Goal: Navigation & Orientation: Find specific page/section

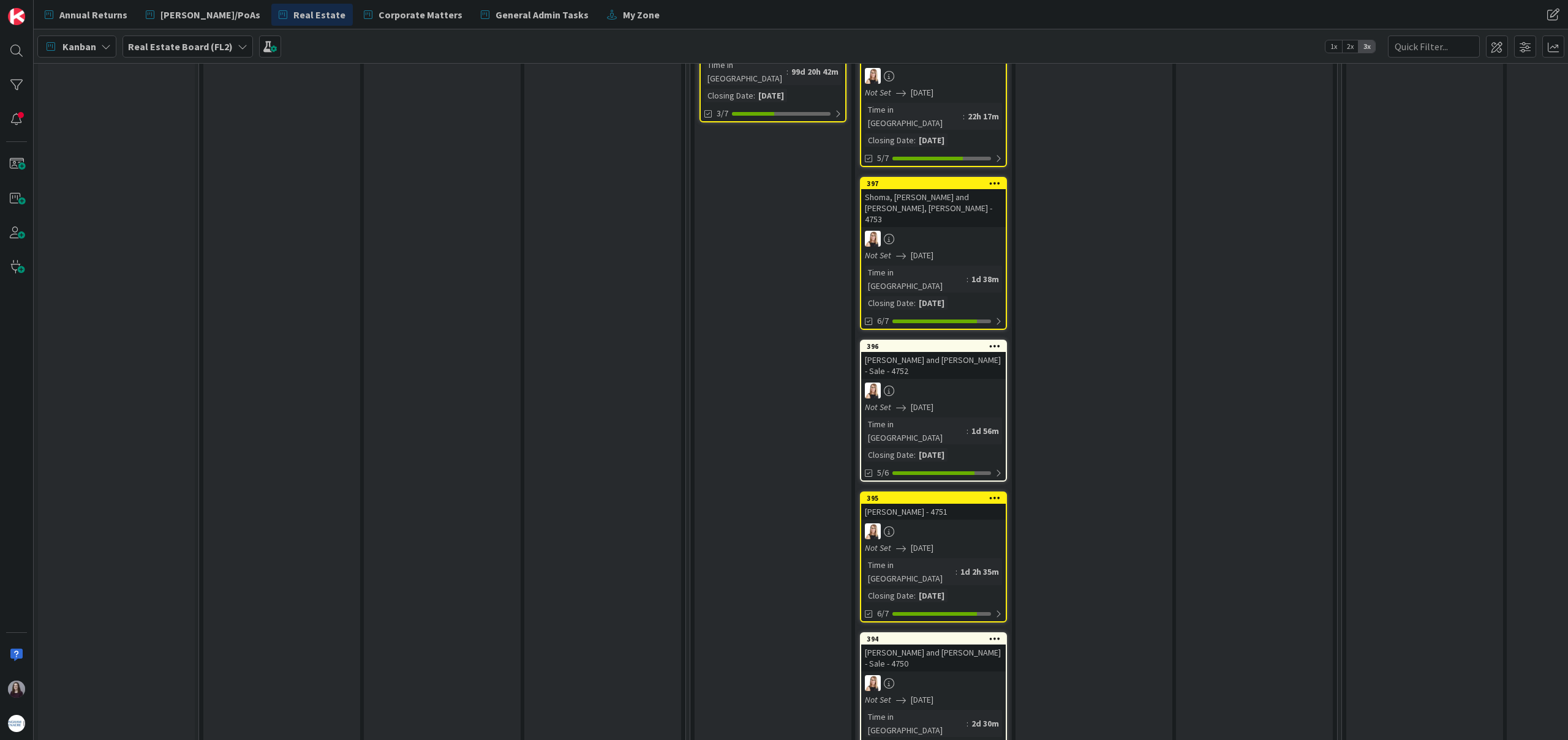
scroll to position [349, 0]
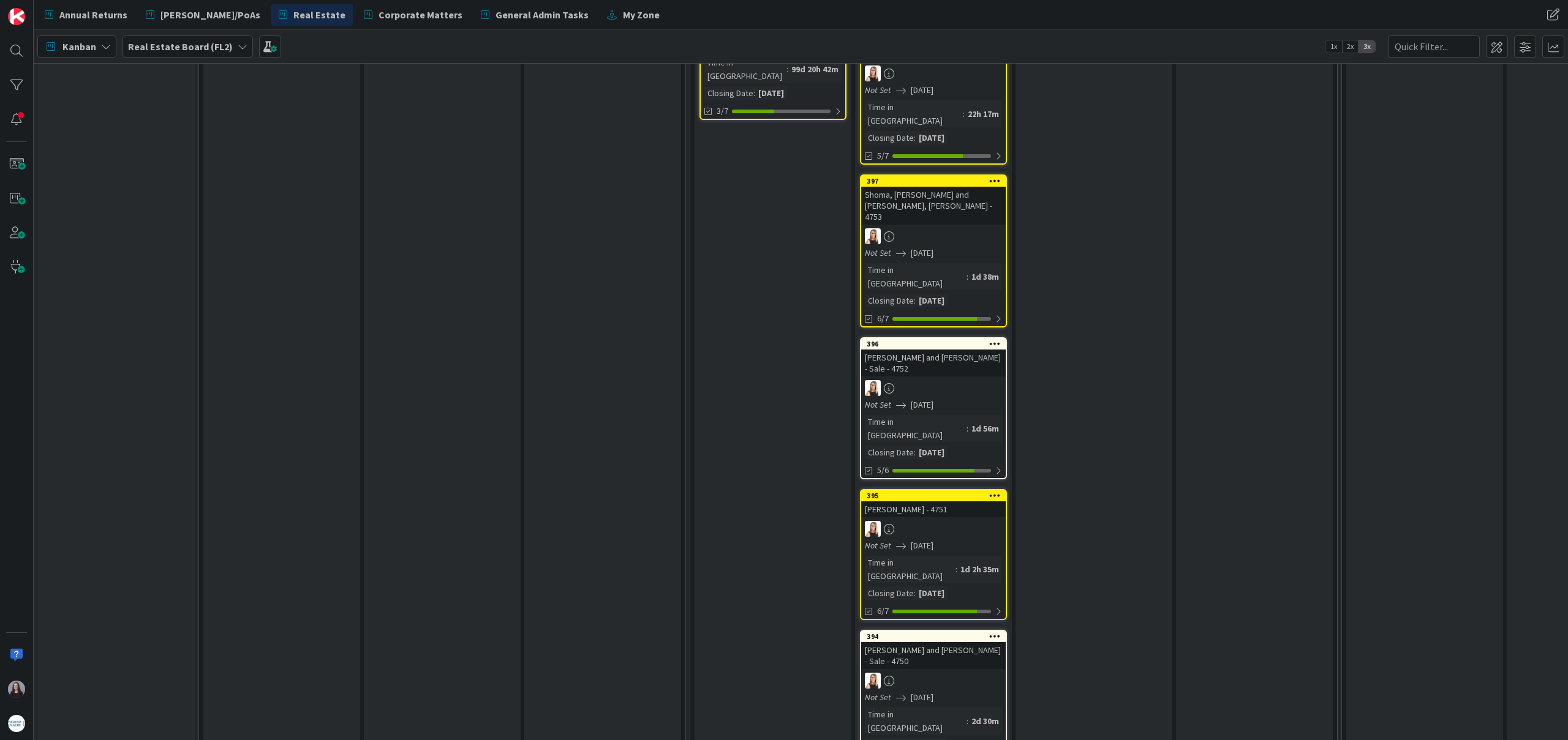
click at [959, 521] on div at bounding box center [933, 528] width 144 height 16
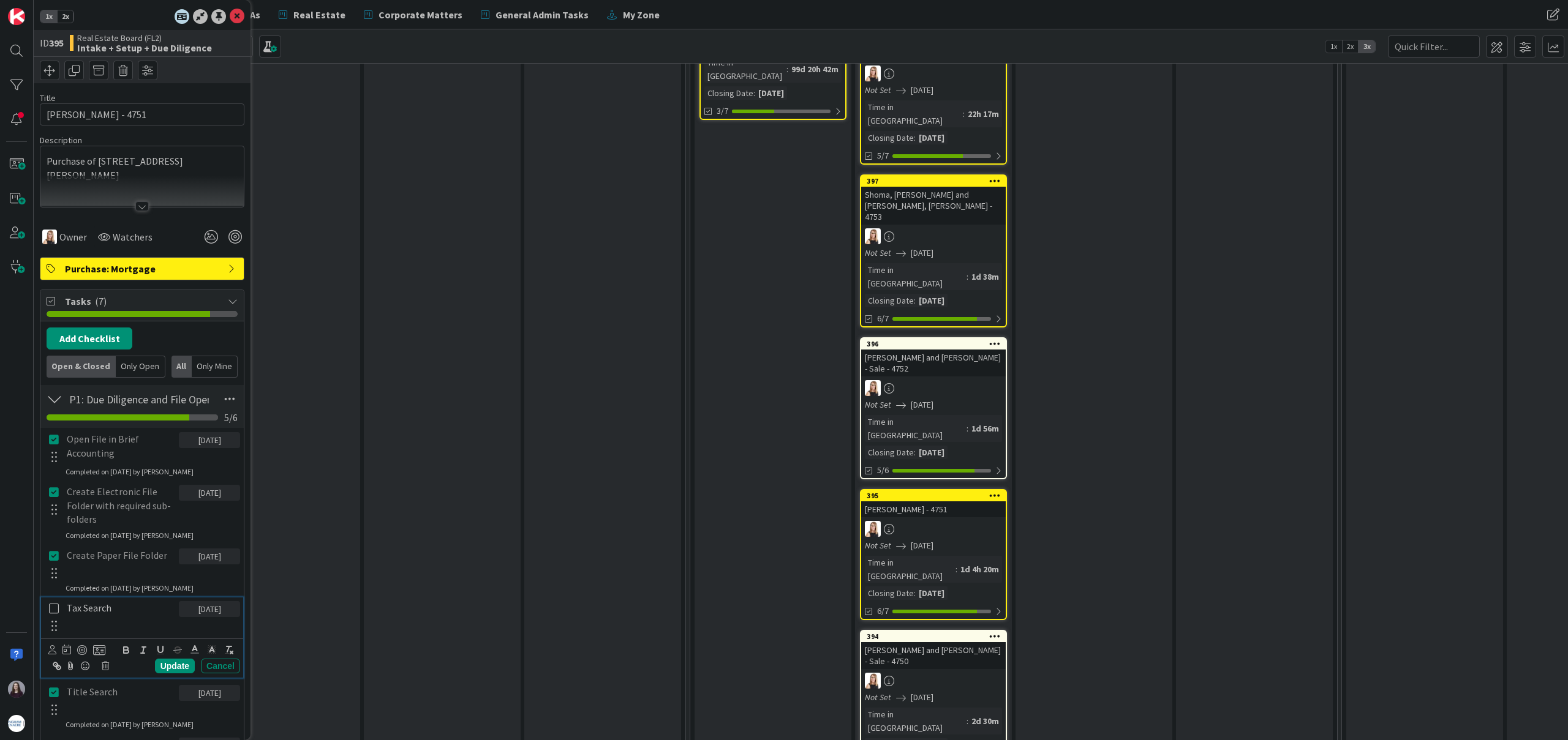
click at [53, 610] on icon at bounding box center [53, 608] width 10 height 11
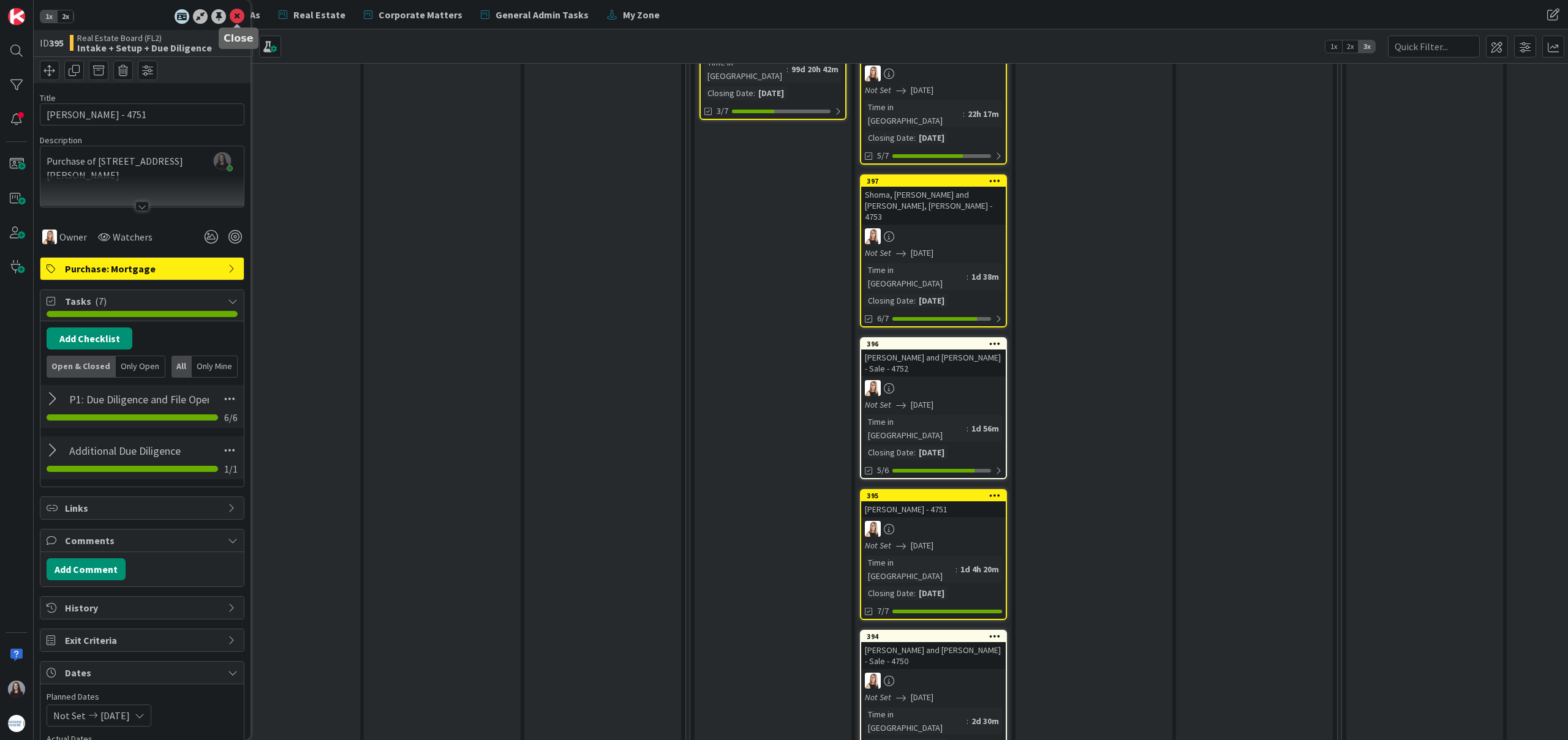
click at [236, 13] on icon at bounding box center [237, 16] width 15 height 15
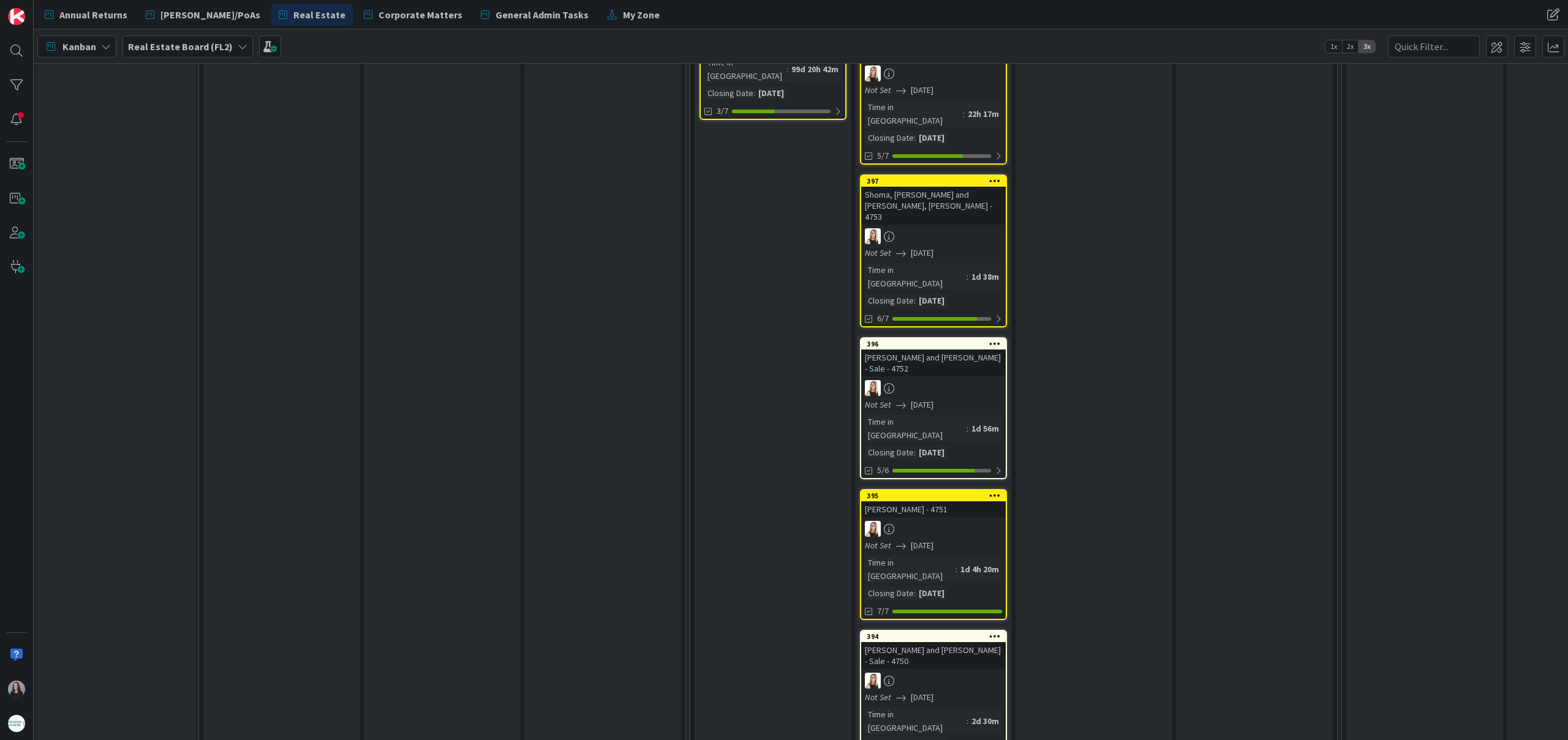
click at [980, 357] on link "396 [PERSON_NAME] and [PERSON_NAME] - Sale - 4752 Not Set [DATE] Time in Column…" at bounding box center [933, 408] width 147 height 142
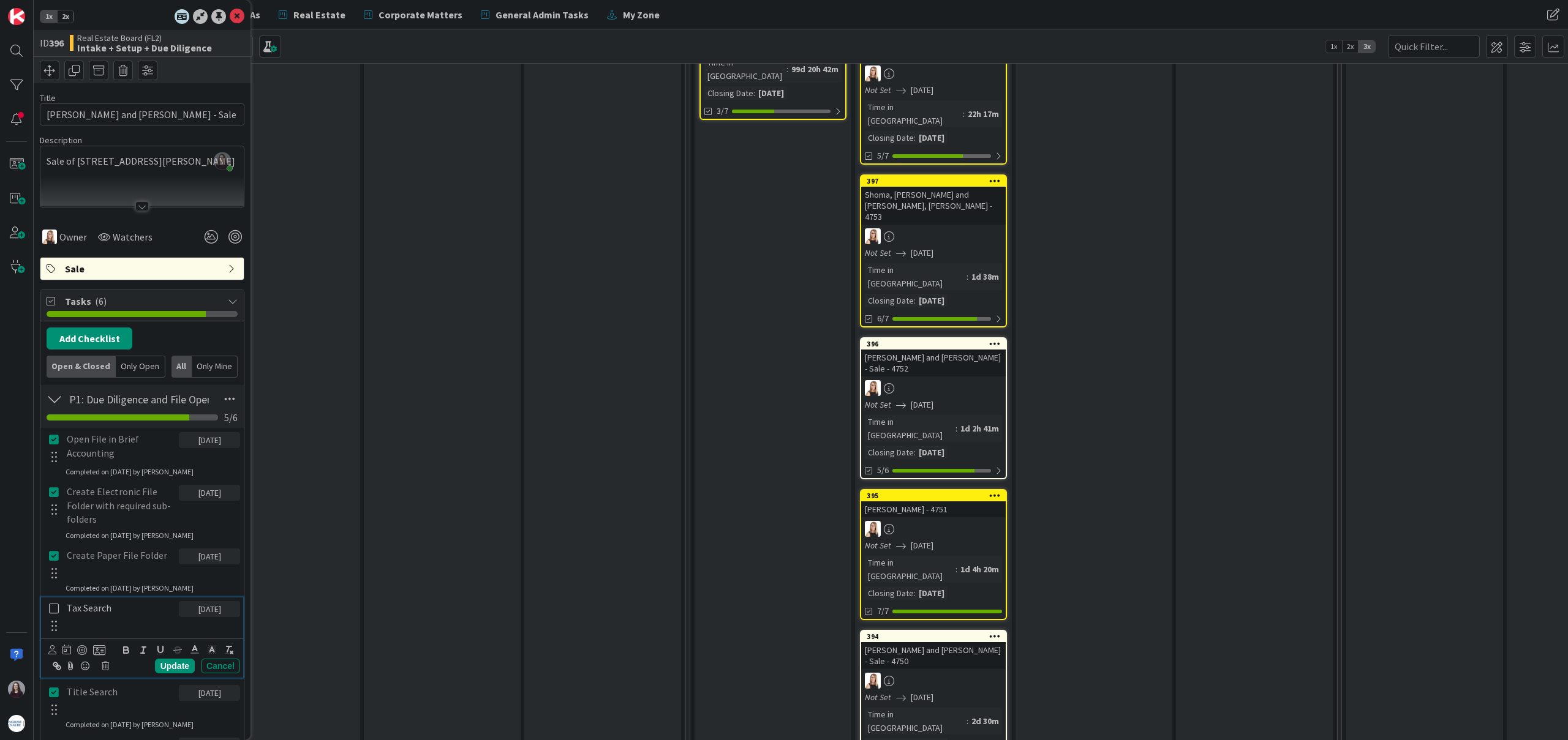
click at [53, 613] on icon at bounding box center [53, 608] width 10 height 11
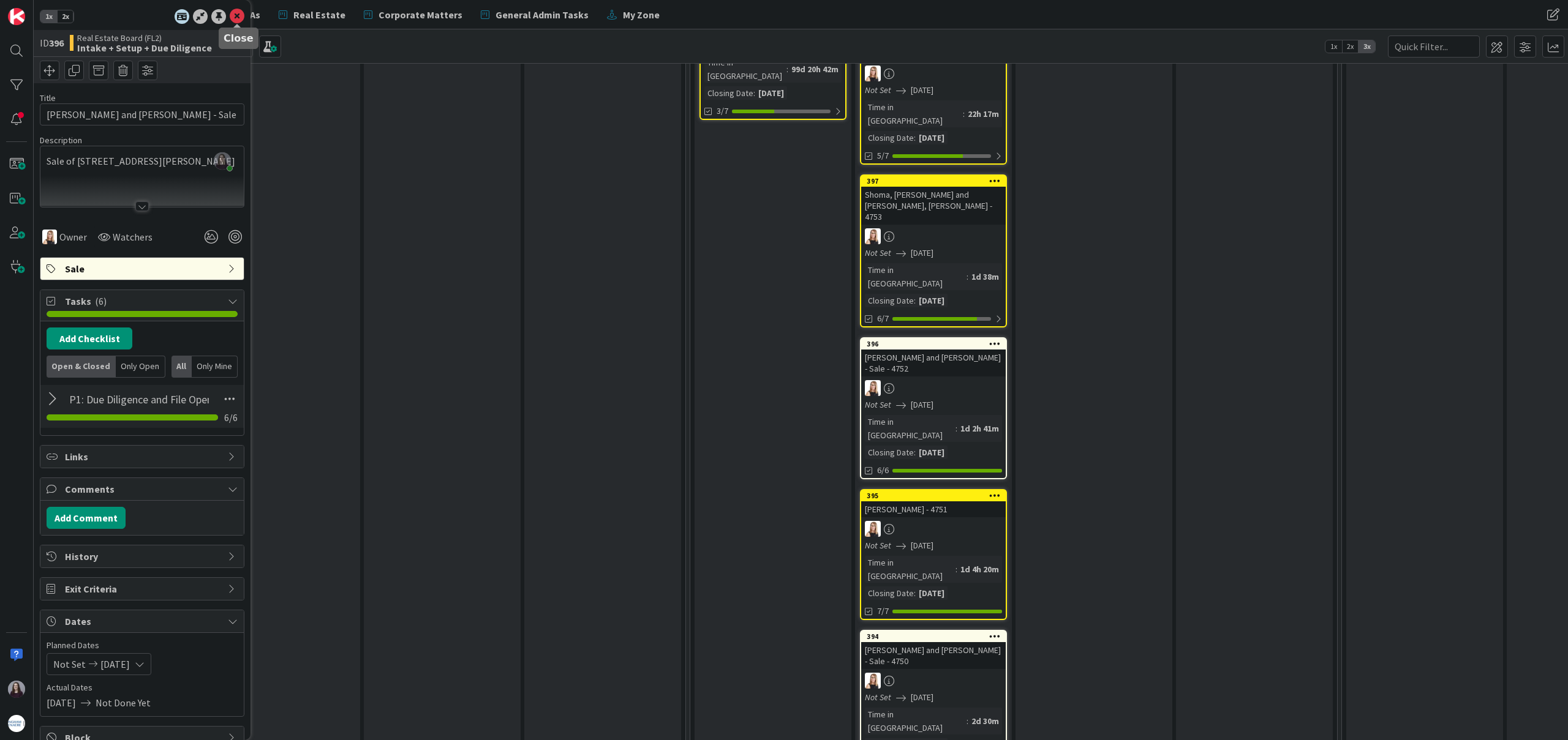
click at [236, 13] on icon at bounding box center [237, 16] width 15 height 15
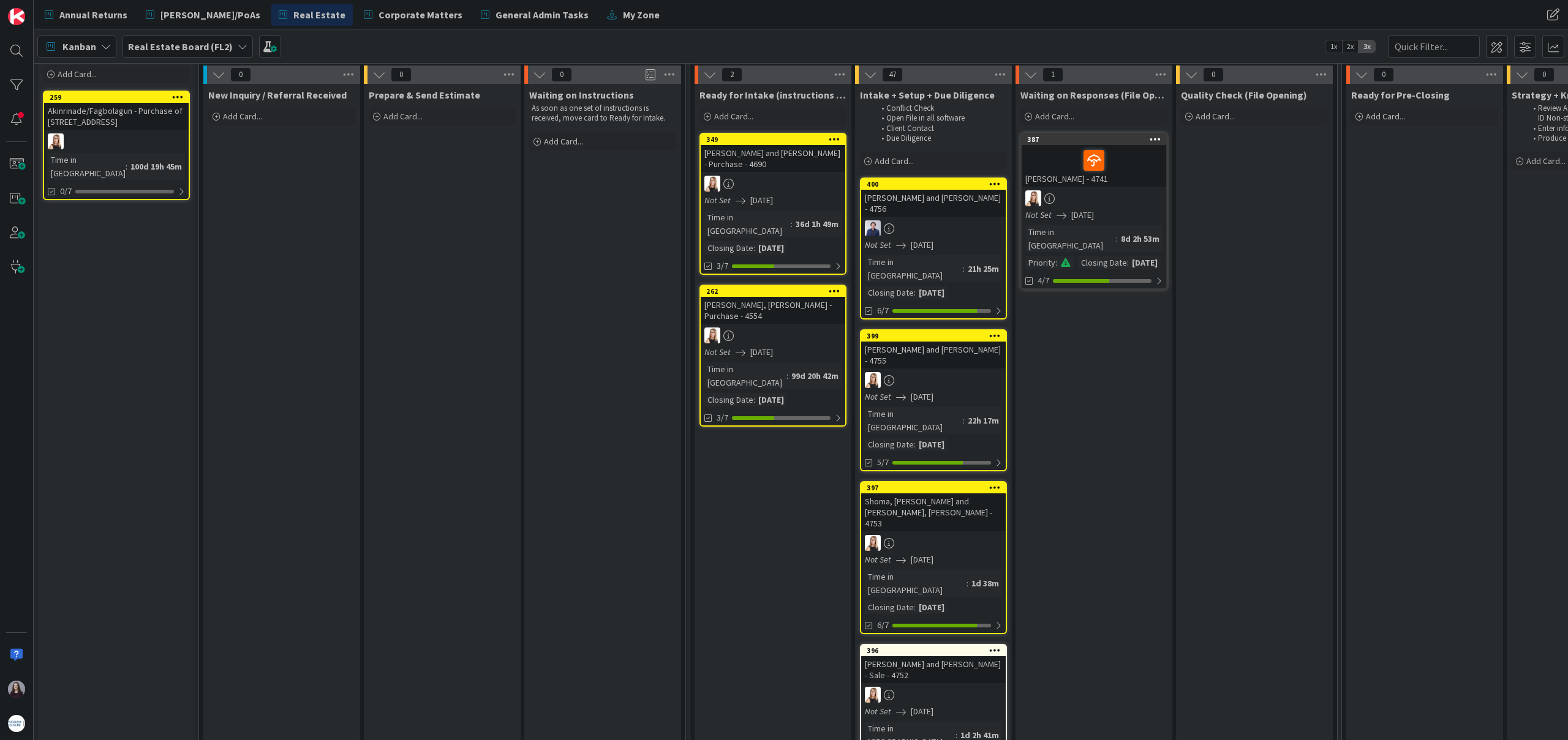
scroll to position [35, 0]
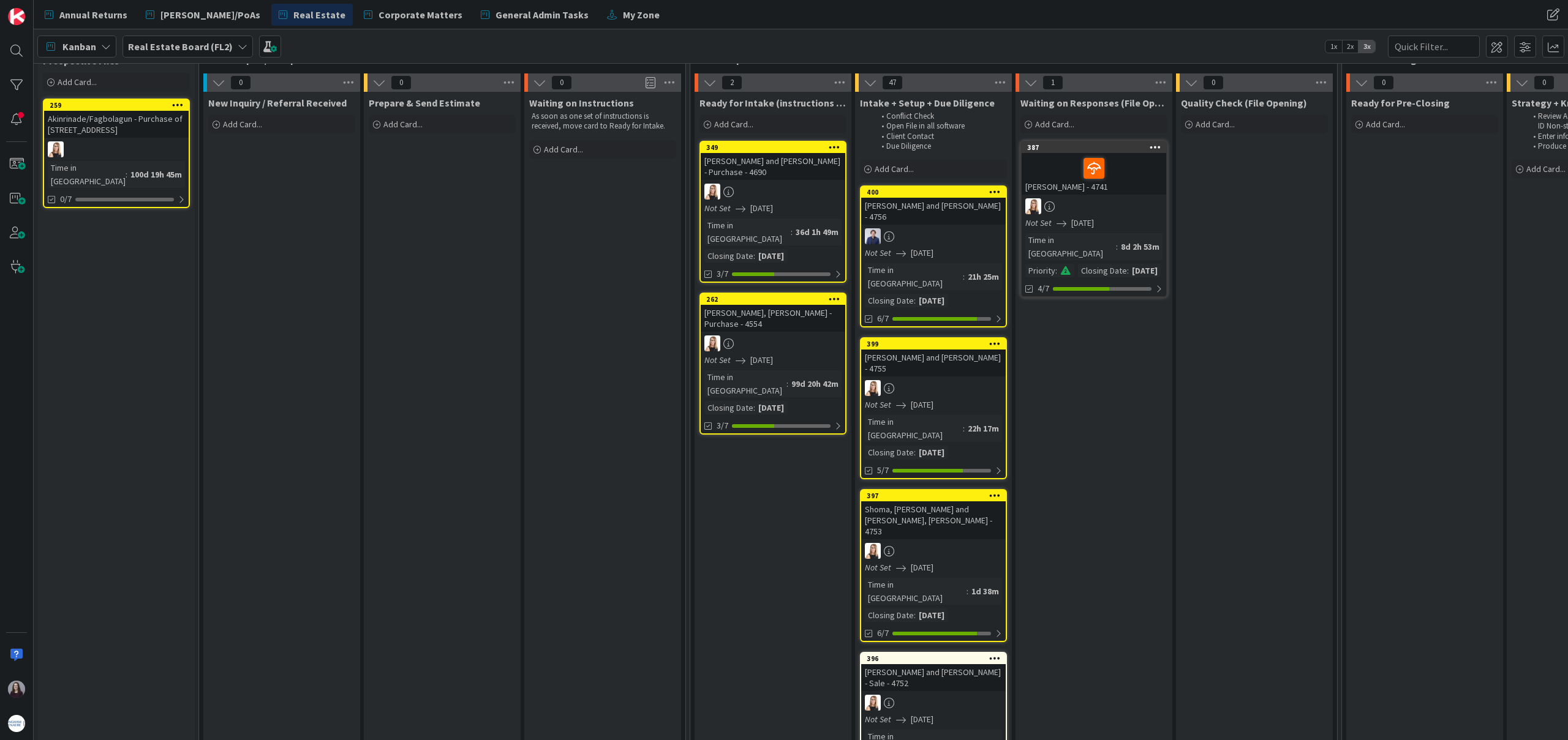
click at [973, 380] on div at bounding box center [933, 388] width 144 height 16
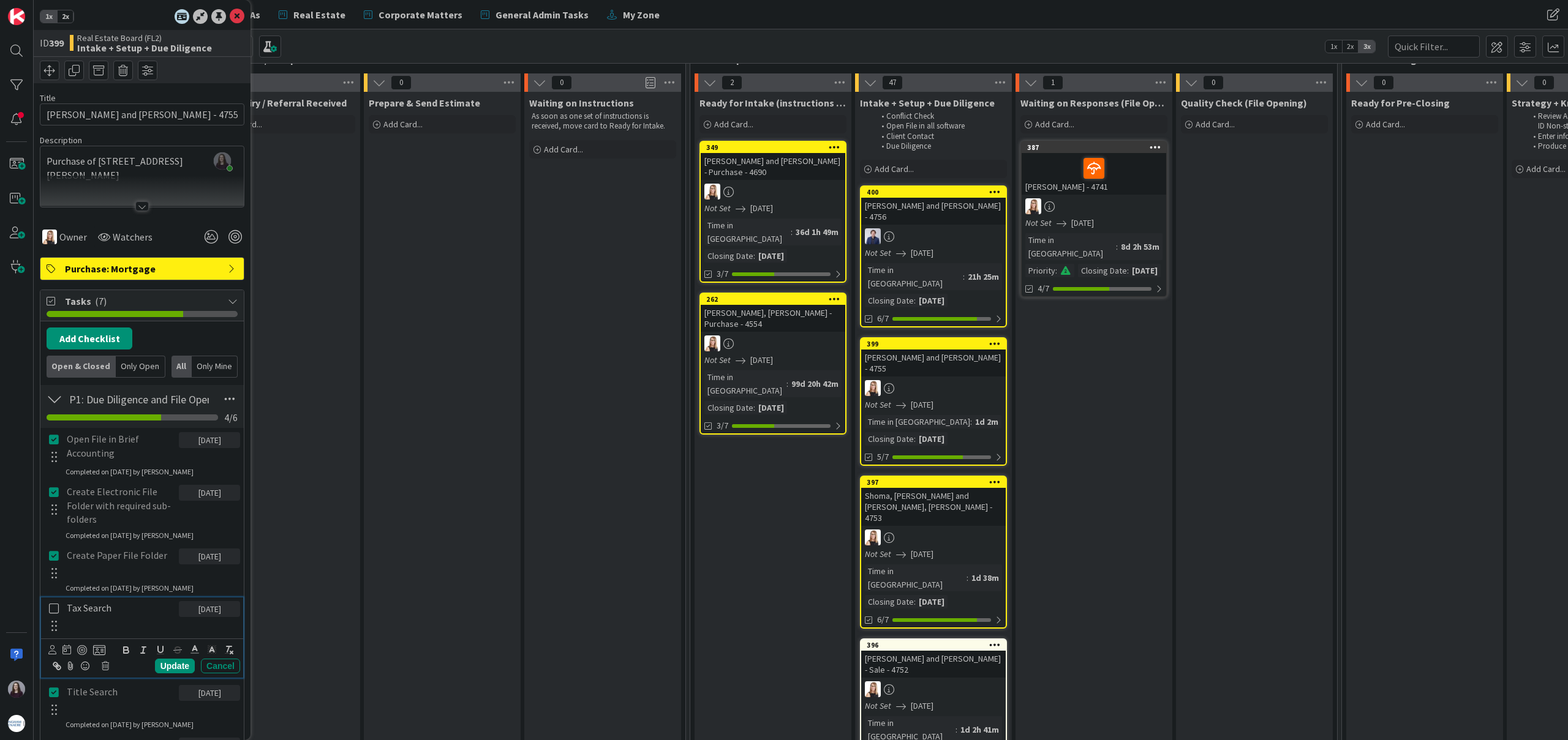
click at [54, 610] on icon at bounding box center [53, 608] width 10 height 11
click at [237, 14] on icon at bounding box center [237, 16] width 15 height 15
